Goal: Task Accomplishment & Management: Complete application form

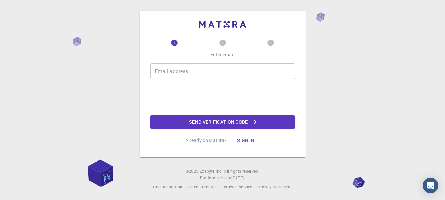
click at [165, 73] on div "Email address Email address" at bounding box center [222, 71] width 145 height 16
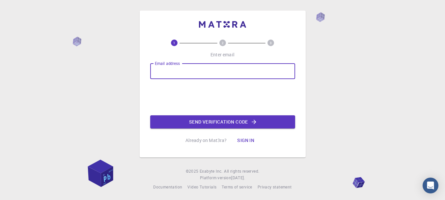
type input "dridimanel126@gmail.com"
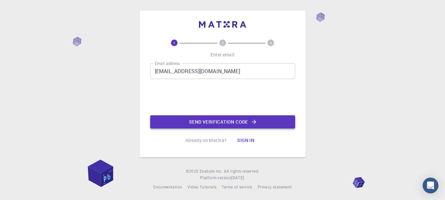
click at [184, 120] on button "Send verification code" at bounding box center [222, 121] width 145 height 13
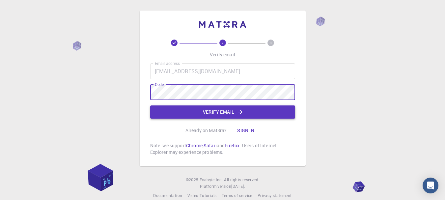
click at [203, 111] on button "Verify email" at bounding box center [222, 111] width 145 height 13
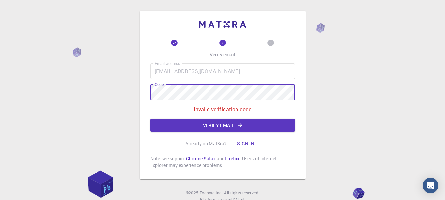
click at [131, 95] on div "2 3 Verify email Email address dridimanel126@gmail.com Email address Code Code …" at bounding box center [222, 111] width 445 height 223
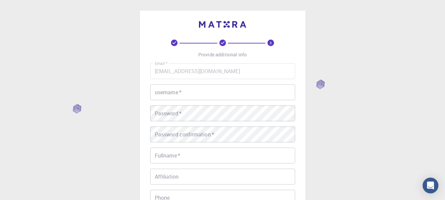
click at [213, 92] on input "username   *" at bounding box center [222, 92] width 145 height 16
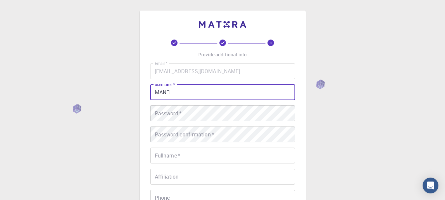
type input "MANEL"
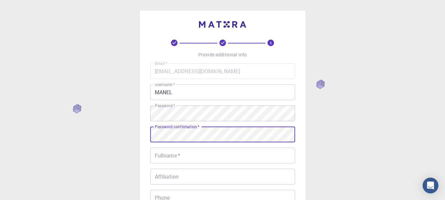
click at [189, 156] on input "Fullname   *" at bounding box center [222, 156] width 145 height 16
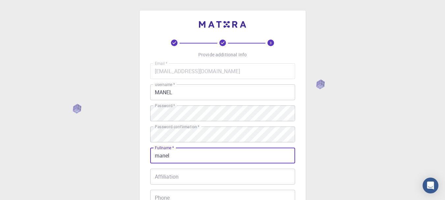
type input "manel"
click at [176, 181] on input "Affiliation" at bounding box center [222, 177] width 145 height 16
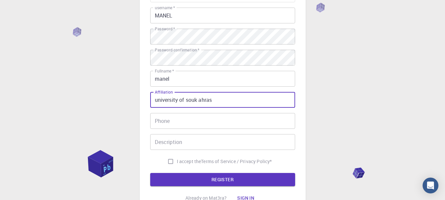
scroll to position [78, 0]
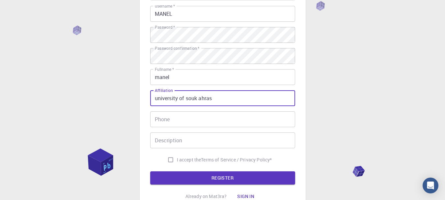
type input "university of souk ahras"
click at [168, 160] on input "I accept the Terms of Service / Privacy Policy *" at bounding box center [170, 159] width 13 height 13
checkbox input "true"
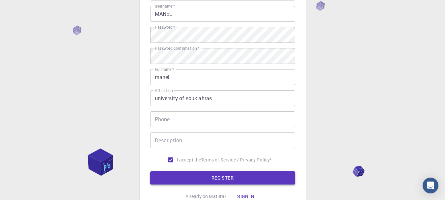
click at [164, 177] on button "REGISTER" at bounding box center [222, 177] width 145 height 13
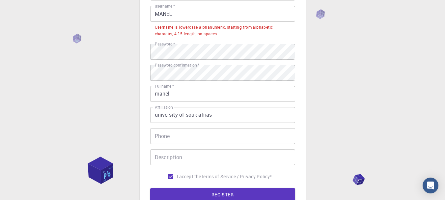
click at [179, 17] on input "MANEL" at bounding box center [222, 14] width 145 height 16
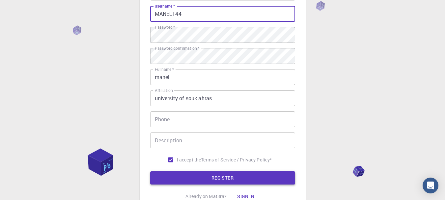
click at [198, 178] on button "REGISTER" at bounding box center [222, 177] width 145 height 13
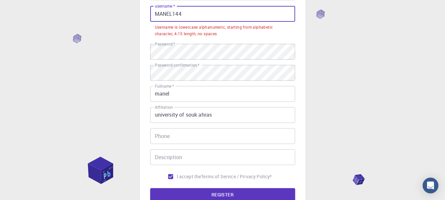
drag, startPoint x: 160, startPoint y: 13, endPoint x: 173, endPoint y: 13, distance: 13.5
click at [173, 13] on input "MANEL144" at bounding box center [222, 14] width 145 height 16
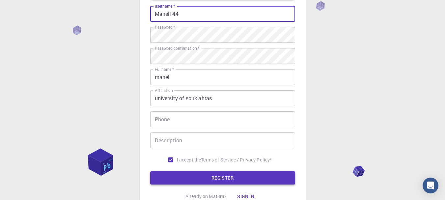
click at [181, 176] on button "REGISTER" at bounding box center [222, 177] width 145 height 13
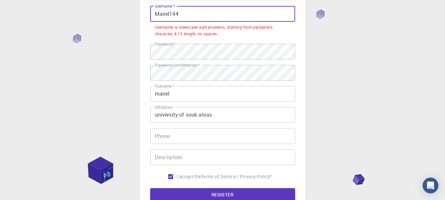
drag, startPoint x: 157, startPoint y: 14, endPoint x: 153, endPoint y: 14, distance: 4.3
click at [153, 14] on input "Manel144" at bounding box center [222, 14] width 145 height 16
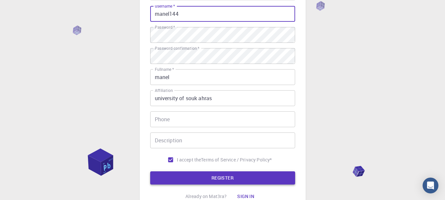
type input "manel144"
click at [196, 175] on button "REGISTER" at bounding box center [222, 177] width 145 height 13
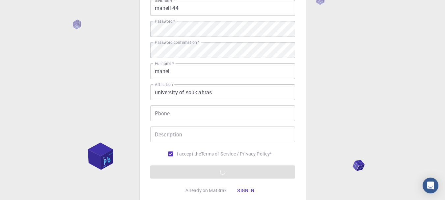
scroll to position [86, 0]
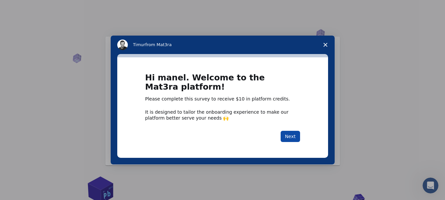
click at [290, 137] on button "Next" at bounding box center [290, 136] width 19 height 11
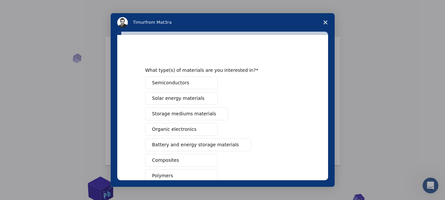
click at [162, 79] on button "Semiconductors" at bounding box center [181, 82] width 72 height 13
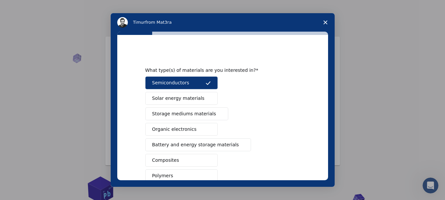
click at [204, 146] on span "Battery and energy storage materials" at bounding box center [195, 144] width 87 height 7
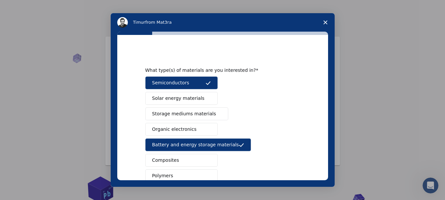
click at [185, 156] on button "Composites" at bounding box center [181, 160] width 72 height 13
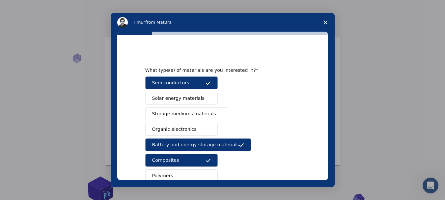
click at [186, 131] on span "Organic electronics" at bounding box center [174, 129] width 44 height 7
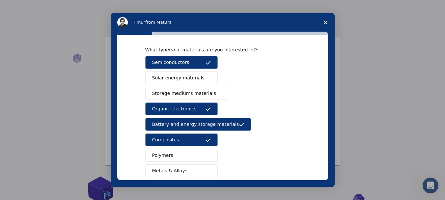
scroll to position [29, 0]
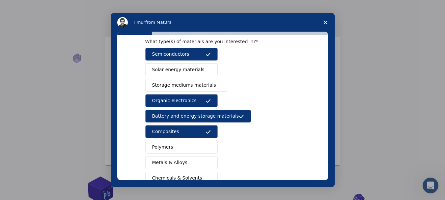
click at [202, 71] on button "Solar energy materials" at bounding box center [181, 69] width 72 height 13
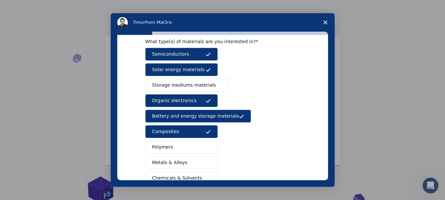
click at [164, 166] on button "Metals & Alloys" at bounding box center [181, 162] width 72 height 13
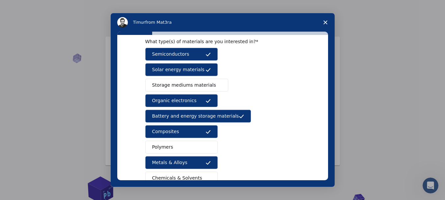
click at [168, 176] on span "Chemicals & Solvents" at bounding box center [177, 178] width 50 height 7
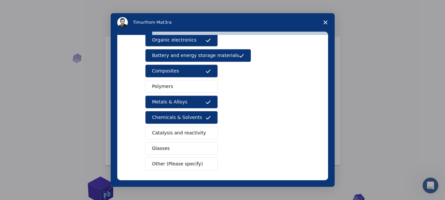
scroll to position [98, 0]
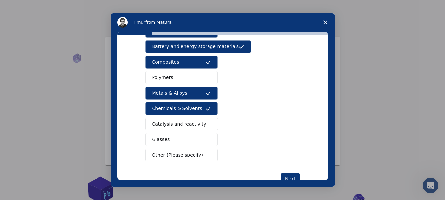
click at [196, 123] on span "Catalysis and reactivity" at bounding box center [179, 124] width 54 height 7
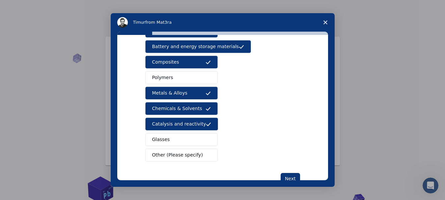
click at [186, 138] on button "Glasses" at bounding box center [181, 139] width 72 height 13
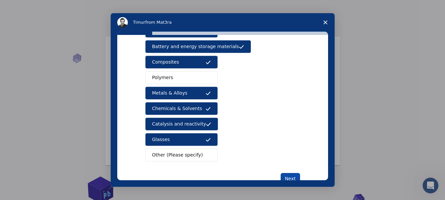
click at [284, 174] on button "Next" at bounding box center [290, 178] width 19 height 11
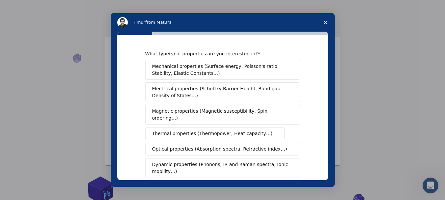
click at [257, 146] on span "Optical properties (Absorption spectra, Refractive index…)" at bounding box center [219, 149] width 135 height 7
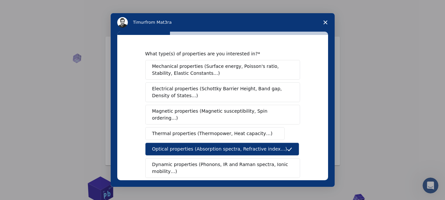
click at [241, 161] on span "Dynamic properties (Phonons, IR and Raman spectra, Ionic mobility…)" at bounding box center [220, 168] width 137 height 14
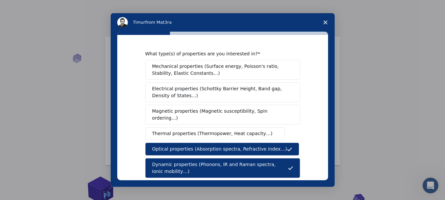
click at [249, 69] on span "Mechanical properties (Surface energy, Poisson's ratio, Stability, Elastic Cons…" at bounding box center [220, 70] width 137 height 14
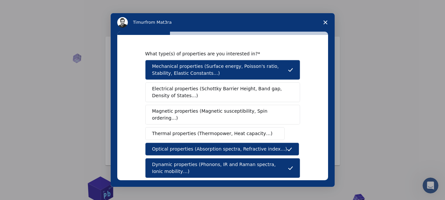
click at [232, 87] on span "Electrical properties (Schottky Barrier Height, Band gap, Density of States…)" at bounding box center [220, 92] width 137 height 14
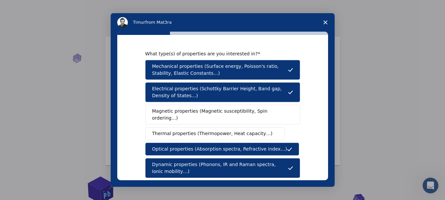
click at [215, 106] on button "Magnetic properties (Magnetic susceptibility, Spin ordering…)" at bounding box center [222, 115] width 155 height 20
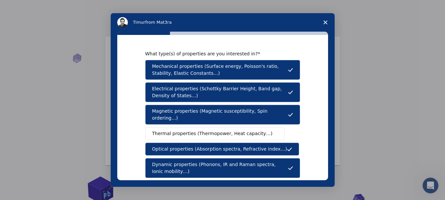
click at [209, 130] on span "Thermal properties (Thermopower, Heat capacity…)" at bounding box center [212, 133] width 121 height 7
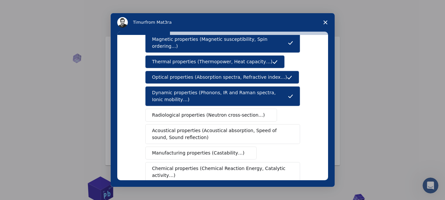
scroll to position [75, 0]
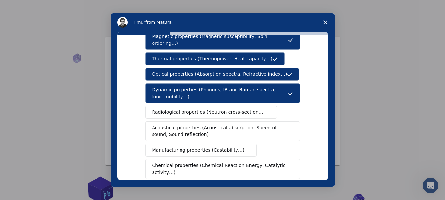
click at [220, 147] on span "Manufacturing properties (Castability…)" at bounding box center [198, 150] width 93 height 7
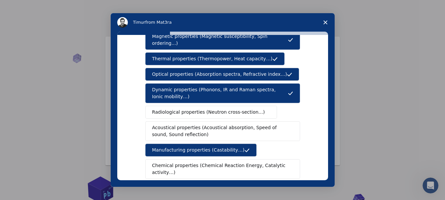
click at [208, 162] on span "Chemical properties (Chemical Reaction Energy, Catalytic activity…)" at bounding box center [220, 169] width 136 height 14
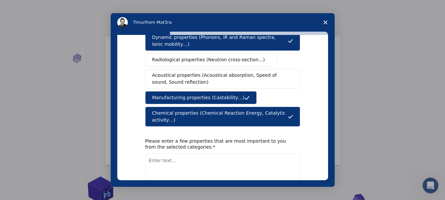
scroll to position [128, 0]
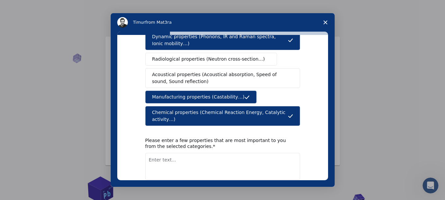
click at [207, 159] on textarea "Enter text..." at bounding box center [222, 166] width 155 height 27
type textarea "chemical reaction energy, activation energy, photocatalytic activity , absorpti…"
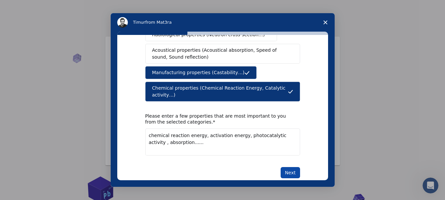
click at [286, 167] on button "Next" at bounding box center [290, 172] width 19 height 11
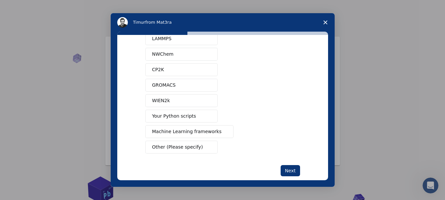
scroll to position [66, 0]
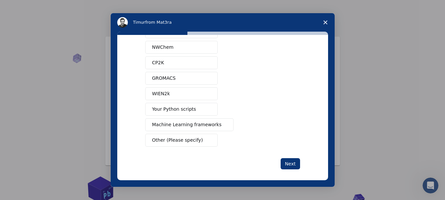
click at [203, 113] on button "Your Python scripts" at bounding box center [181, 109] width 72 height 13
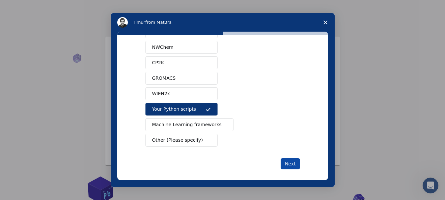
click at [290, 163] on button "Next" at bounding box center [290, 163] width 19 height 11
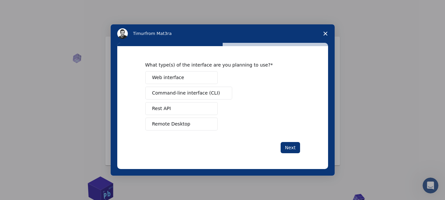
click at [180, 77] on button "Web interface" at bounding box center [181, 77] width 72 height 13
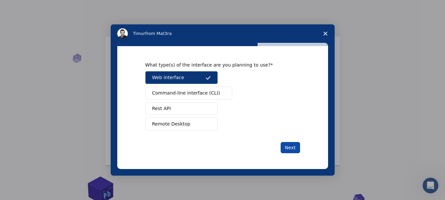
click at [292, 149] on button "Next" at bounding box center [290, 147] width 19 height 11
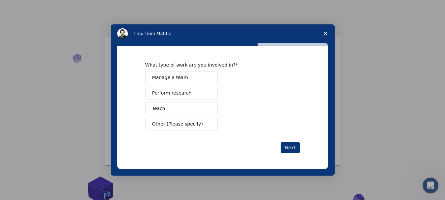
click at [194, 92] on button "Perform research" at bounding box center [181, 93] width 72 height 13
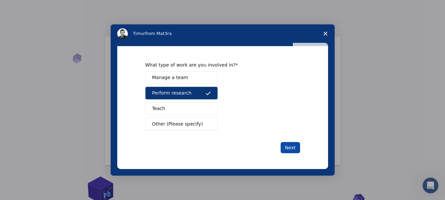
click at [296, 147] on button "Next" at bounding box center [290, 147] width 19 height 11
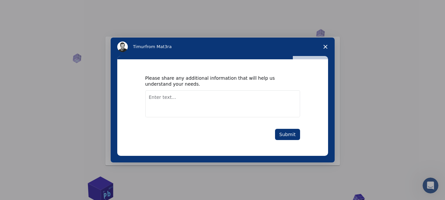
click at [184, 104] on textarea "Enter text..." at bounding box center [222, 103] width 155 height 27
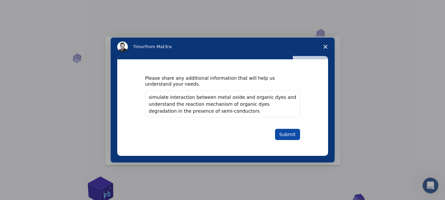
type textarea "simulate interaction between metal oxide and organic dyes and understand the re…"
click at [293, 133] on button "Submit" at bounding box center [287, 134] width 25 height 11
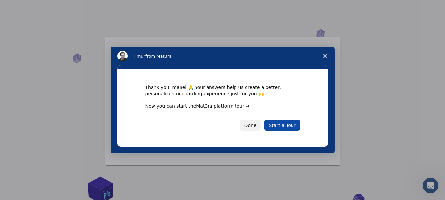
click at [294, 124] on link "Start a Tour" at bounding box center [281, 125] width 35 height 11
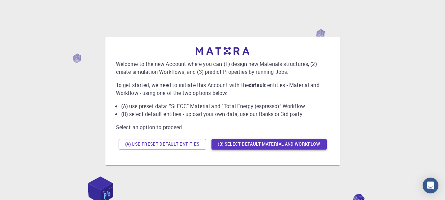
click at [249, 146] on button "(B) Select default material and workflow" at bounding box center [268, 144] width 115 height 11
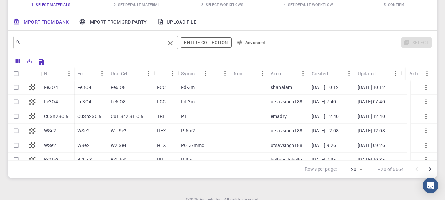
click at [54, 44] on input "text" at bounding box center [93, 42] width 144 height 9
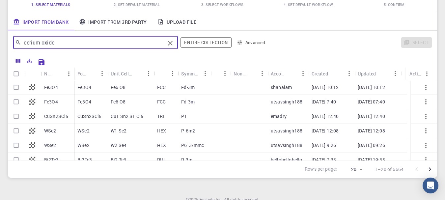
type input "cerium oxide"
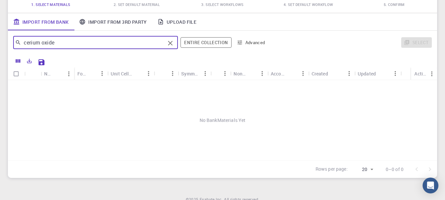
click at [110, 22] on link "Import From 3rd Party" at bounding box center [113, 21] width 78 height 17
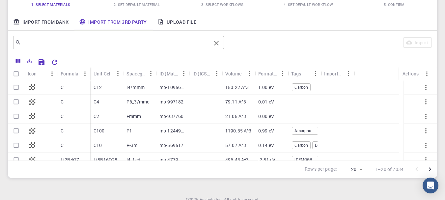
click at [98, 44] on input "text" at bounding box center [116, 42] width 190 height 9
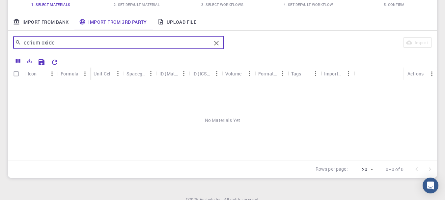
type input "cerium oxide"
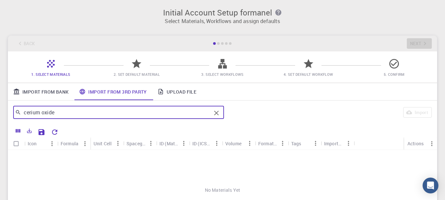
drag, startPoint x: 54, startPoint y: 114, endPoint x: 9, endPoint y: 113, distance: 44.8
click at [9, 113] on div "cerium oxide ​ Import" at bounding box center [222, 112] width 429 height 24
click at [36, 90] on link "Import From Bank" at bounding box center [41, 91] width 66 height 17
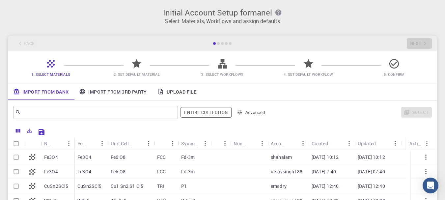
click at [178, 96] on link "Upload File" at bounding box center [176, 91] width 49 height 17
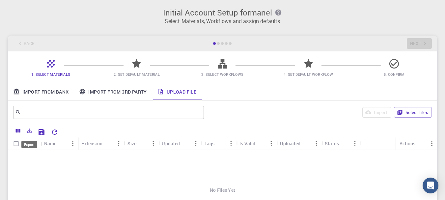
click at [28, 131] on icon "Export" at bounding box center [29, 131] width 6 height 6
click at [127, 122] on div "​ Import Select files" at bounding box center [222, 112] width 429 height 24
click at [135, 62] on icon at bounding box center [137, 63] width 10 height 9
click at [415, 115] on button "Select files" at bounding box center [413, 112] width 38 height 11
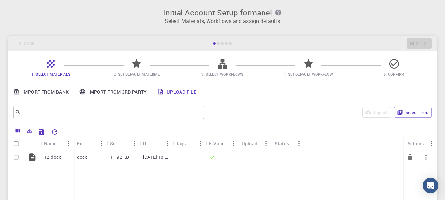
click at [156, 155] on p "[DATE] 18:14 PM" at bounding box center [156, 157] width 26 height 7
click at [52, 157] on p "12.docx" at bounding box center [52, 157] width 17 height 7
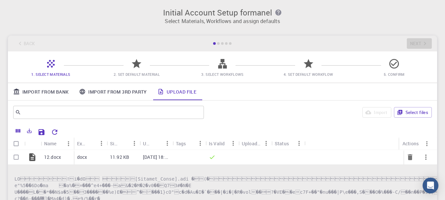
click at [62, 154] on div "12.docx" at bounding box center [57, 157] width 33 height 14
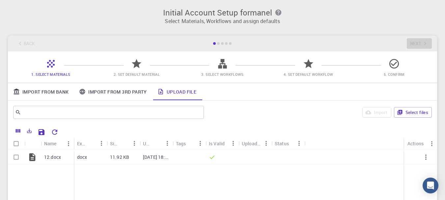
click at [163, 94] on icon at bounding box center [160, 92] width 4 height 6
click at [106, 157] on div "docx" at bounding box center [90, 157] width 33 height 14
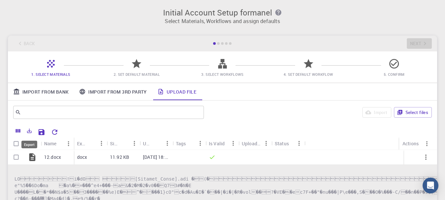
click at [30, 132] on icon "Export" at bounding box center [29, 131] width 6 height 6
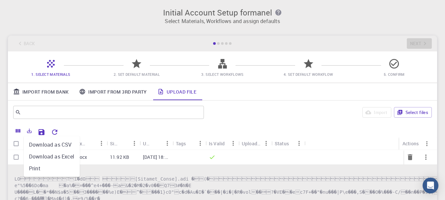
click at [407, 159] on icon "Delete" at bounding box center [410, 157] width 8 height 8
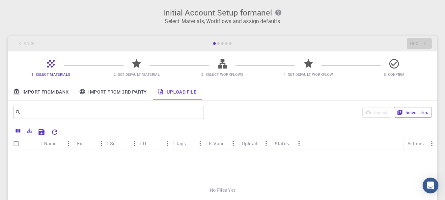
click at [312, 121] on div "​ Import Select files" at bounding box center [222, 112] width 429 height 24
click at [126, 68] on span "2. Set Default Material" at bounding box center [136, 69] width 81 height 15
click at [20, 43] on div "Back Next" at bounding box center [222, 44] width 429 height 16
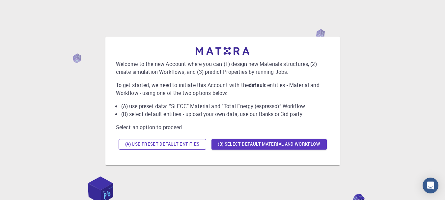
click at [148, 143] on button "(A) Use preset default entities" at bounding box center [163, 144] width 88 height 11
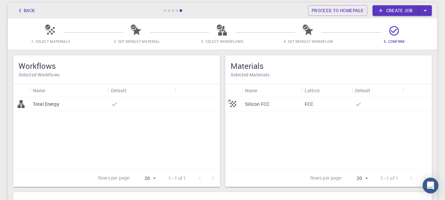
scroll to position [33, 0]
click at [287, 104] on div "Silicon FCC" at bounding box center [272, 104] width 60 height 14
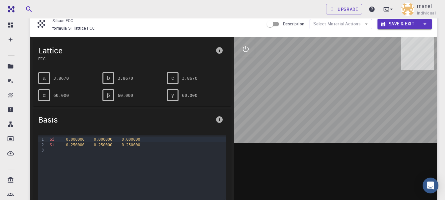
scroll to position [27, 0]
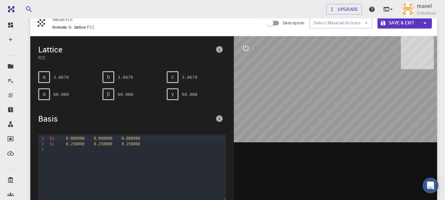
click at [134, 149] on div at bounding box center [137, 149] width 178 height 5
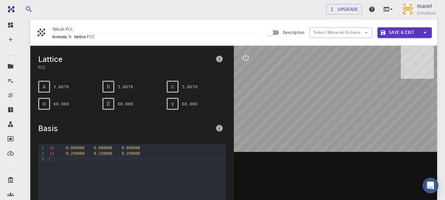
scroll to position [0, 0]
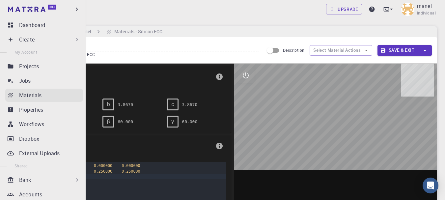
click at [30, 95] on p "Materials" at bounding box center [30, 95] width 22 height 8
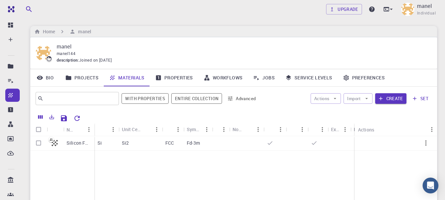
click at [81, 80] on link "Projects" at bounding box center [82, 77] width 44 height 17
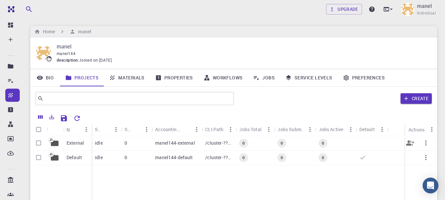
click at [425, 141] on icon "button" at bounding box center [426, 143] width 8 height 8
click at [427, 148] on li "Open" at bounding box center [428, 147] width 33 height 11
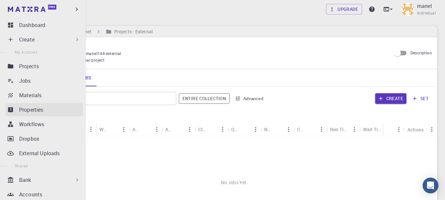
click at [31, 107] on p "Properties" at bounding box center [31, 110] width 24 height 8
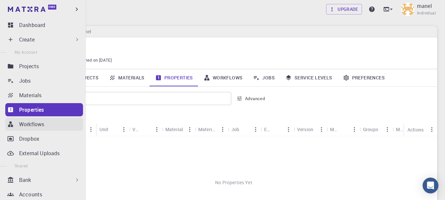
click at [23, 118] on link "Workflows" at bounding box center [44, 124] width 78 height 13
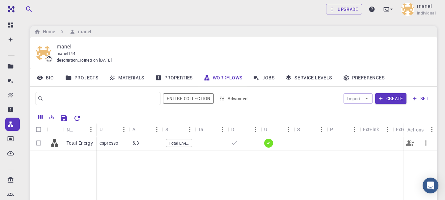
click at [139, 142] on div "6.3" at bounding box center [145, 143] width 33 height 14
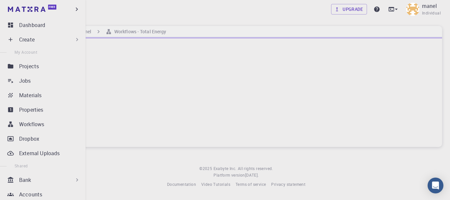
click at [27, 179] on p "Bank" at bounding box center [25, 180] width 12 height 8
